Goal: Transaction & Acquisition: Purchase product/service

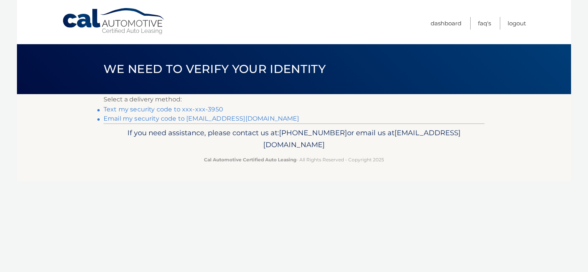
click at [174, 109] on link "Text my security code to xxx-xxx-3950" at bounding box center [164, 109] width 120 height 7
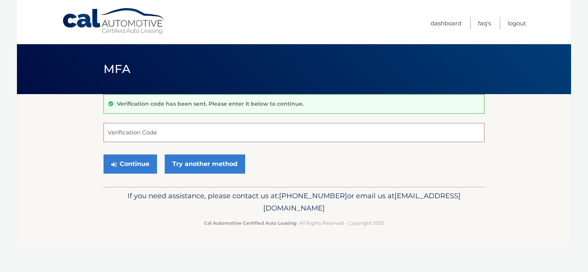
click at [134, 132] on input "Verification Code" at bounding box center [294, 132] width 381 height 19
type input "465358"
click at [134, 162] on button "Continue" at bounding box center [130, 164] width 53 height 19
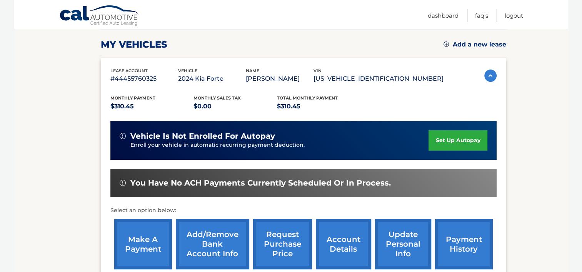
scroll to position [115, 0]
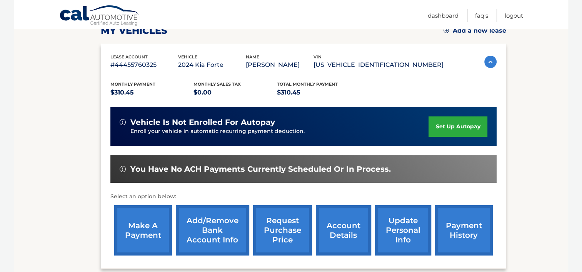
click at [148, 223] on link "make a payment" at bounding box center [143, 230] width 58 height 50
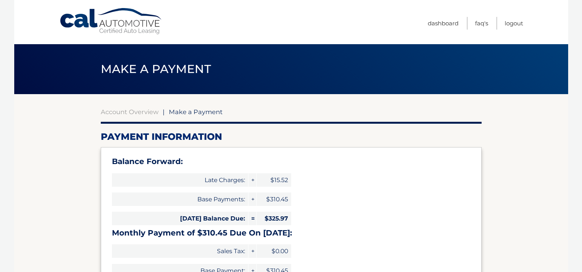
select select "YzdlMDc2YmItNzBmYS00MzRhLTkzMDktZDgyMzQ3YWFjMDBi"
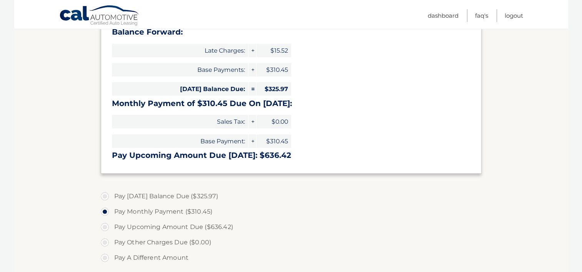
scroll to position [154, 0]
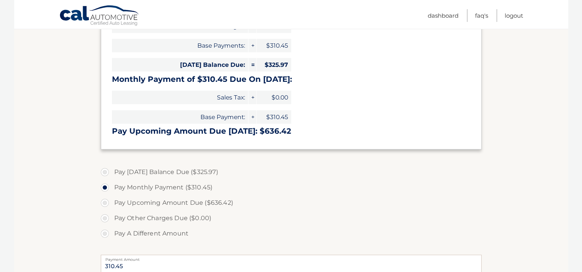
click at [107, 186] on label "Pay Monthly Payment ($310.45)" at bounding box center [291, 187] width 381 height 15
click at [107, 186] on input "Pay Monthly Payment ($310.45)" at bounding box center [108, 186] width 8 height 12
click at [106, 169] on label "Pay Today's Balance Due ($325.97)" at bounding box center [291, 172] width 381 height 15
click at [106, 169] on input "Pay Today's Balance Due ($325.97)" at bounding box center [108, 171] width 8 height 12
radio input "true"
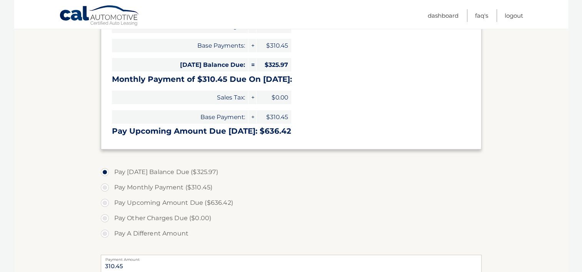
type input "325.97"
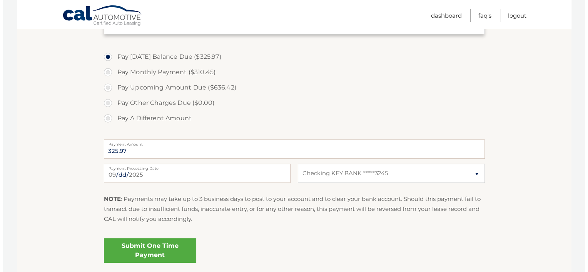
scroll to position [308, 0]
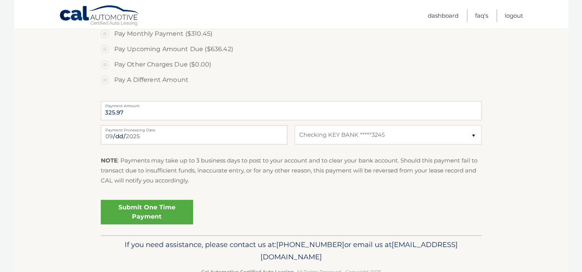
click at [151, 213] on link "Submit One Time Payment" at bounding box center [147, 212] width 92 height 25
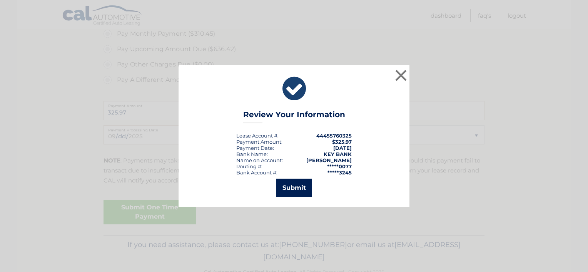
click at [291, 189] on button "Submit" at bounding box center [294, 188] width 36 height 18
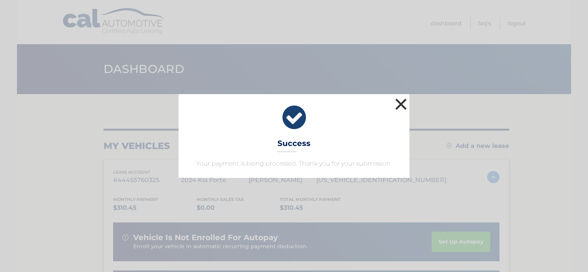
click at [399, 104] on button "×" at bounding box center [400, 104] width 15 height 15
